Goal: Transaction & Acquisition: Purchase product/service

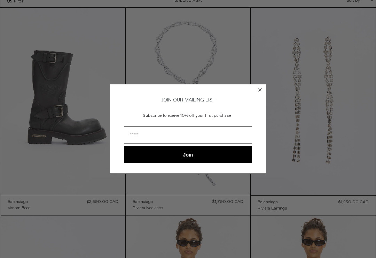
scroll to position [34, 0]
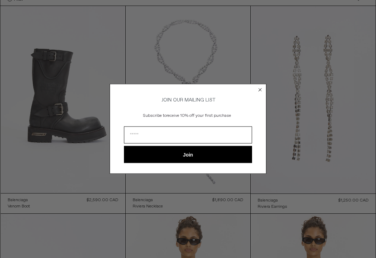
click at [261, 93] on circle "Close dialog" at bounding box center [260, 89] width 7 height 7
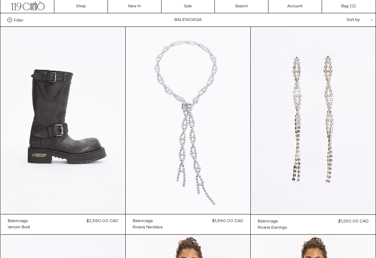
scroll to position [0, 0]
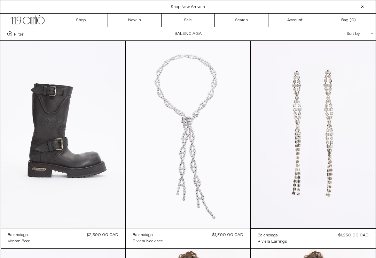
click at [194, 21] on link "Sale" at bounding box center [189, 20] width 54 height 13
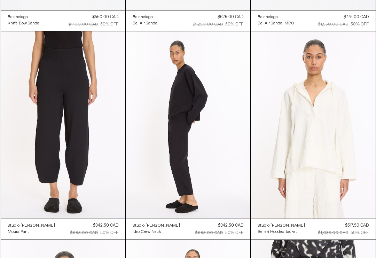
scroll to position [1466, 0]
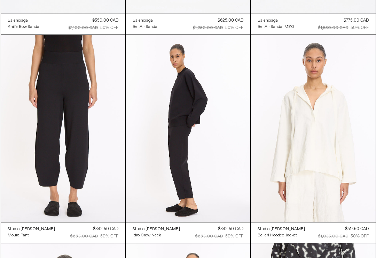
click at [203, 126] on at bounding box center [188, 128] width 125 height 187
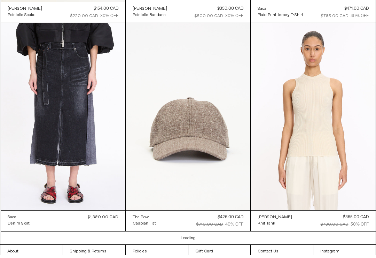
scroll to position [3151, 0]
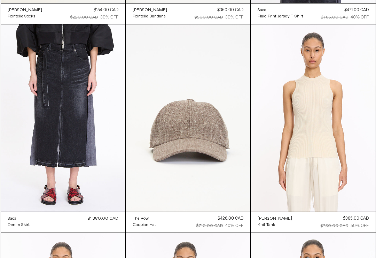
click at [361, 174] on at bounding box center [313, 117] width 125 height 187
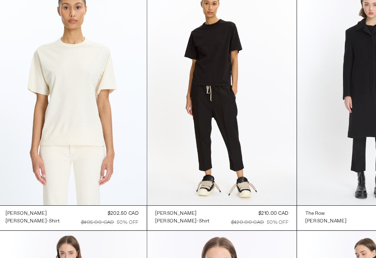
scroll to position [6079, 0]
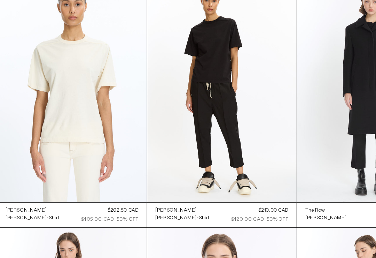
click at [210, 206] on div "$210.00 CAD $420.00 CAD 50% OFF" at bounding box center [219, 213] width 48 height 14
click at [233, 206] on div "$210.00 CAD" at bounding box center [230, 209] width 25 height 6
click at [193, 116] on at bounding box center [188, 108] width 125 height 187
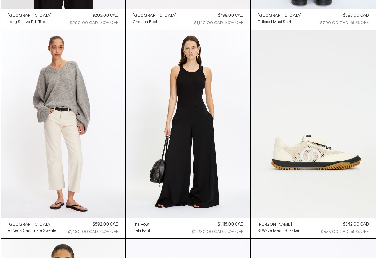
scroll to position [9407, 0]
click at [87, 79] on at bounding box center [63, 123] width 125 height 187
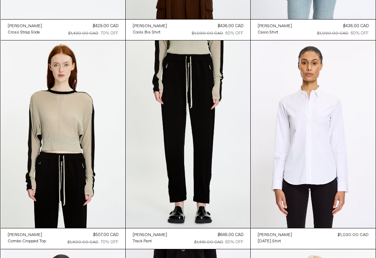
scroll to position [10654, 0]
click at [214, 117] on at bounding box center [188, 133] width 125 height 187
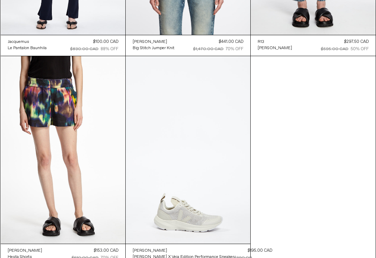
scroll to position [16488, 0]
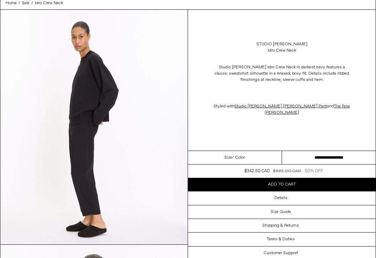
scroll to position [23, 0]
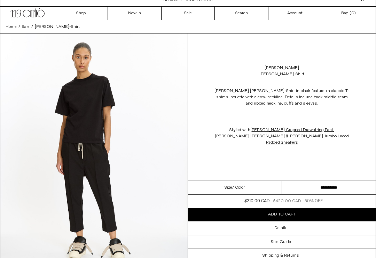
scroll to position [8, 0]
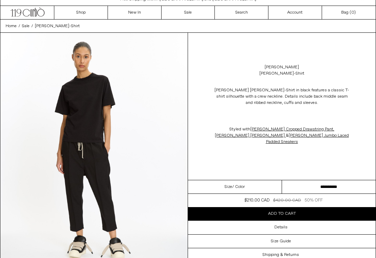
click at [367, 180] on select "**********" at bounding box center [329, 187] width 94 height 14
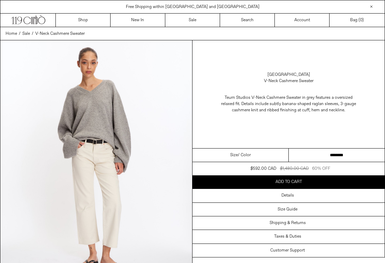
click at [367, 153] on select "**********" at bounding box center [336, 156] width 96 height 14
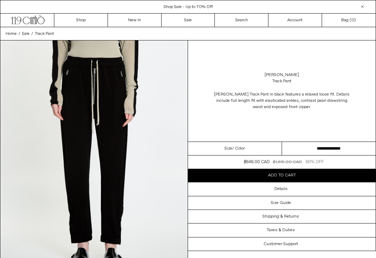
click at [359, 149] on select "**********" at bounding box center [329, 149] width 94 height 14
